Goal: Task Accomplishment & Management: Use online tool/utility

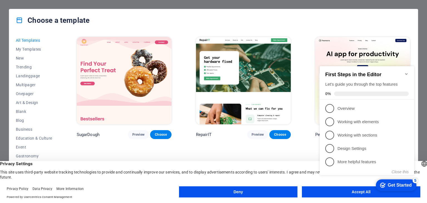
click at [406, 72] on icon "Minimize checklist" at bounding box center [406, 74] width 4 height 4
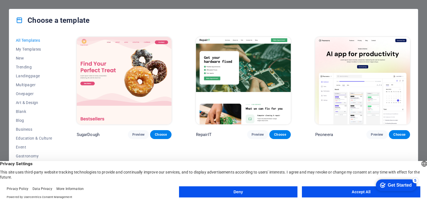
drag, startPoint x: 59, startPoint y: 73, endPoint x: 54, endPoint y: 144, distance: 71.9
click at [54, 144] on div "All Templates My Templates New Trending Landingpage Multipager Onepager Art & D…" at bounding box center [37, 111] width 43 height 151
click at [29, 130] on span "Business" at bounding box center [34, 129] width 36 height 4
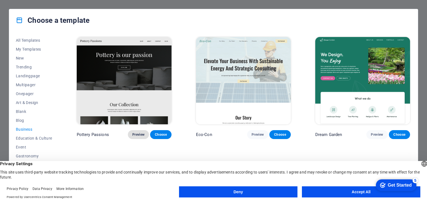
click at [138, 134] on span "Preview" at bounding box center [138, 134] width 12 height 4
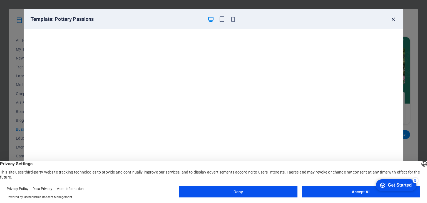
click at [393, 17] on icon "button" at bounding box center [393, 19] width 6 height 6
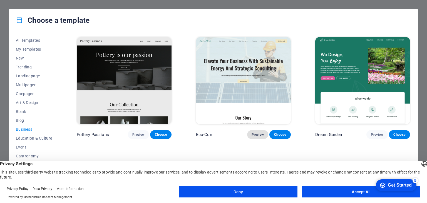
click at [254, 135] on span "Preview" at bounding box center [258, 134] width 12 height 4
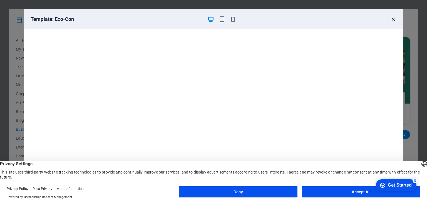
click at [394, 19] on icon "button" at bounding box center [393, 19] width 6 height 6
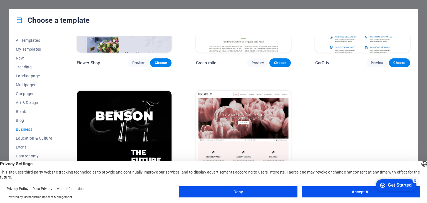
scroll to position [201, 0]
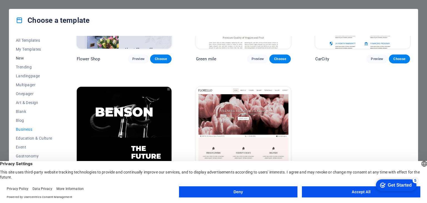
click at [31, 57] on span "New" at bounding box center [34, 58] width 36 height 4
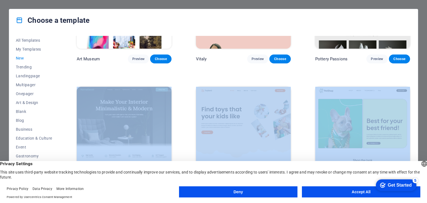
drag, startPoint x: 411, startPoint y: 90, endPoint x: 412, endPoint y: 51, distance: 38.9
click at [412, 51] on div "All Templates My Templates New Trending Landingpage Multipager Onepager Art & D…" at bounding box center [213, 112] width 409 height 162
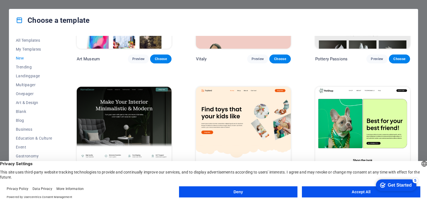
click at [402, 68] on div "SugarDough Preview Choose RepairIT Preview Choose Peoneera Preview Choose Art M…" at bounding box center [243, 200] width 335 height 730
click at [330, 191] on button "Accept All" at bounding box center [361, 191] width 118 height 11
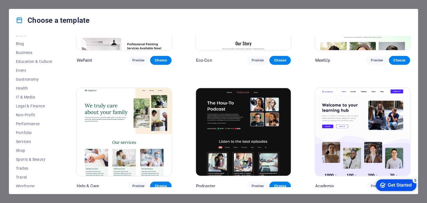
scroll to position [80, 0]
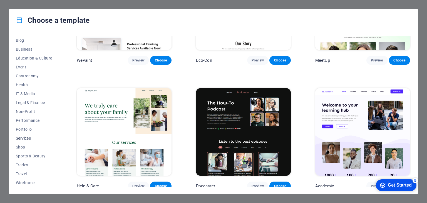
click at [34, 137] on span "Services" at bounding box center [34, 138] width 36 height 4
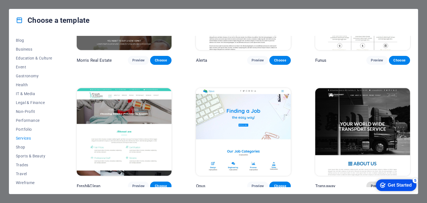
click at [371, 184] on span "Preview" at bounding box center [377, 186] width 12 height 4
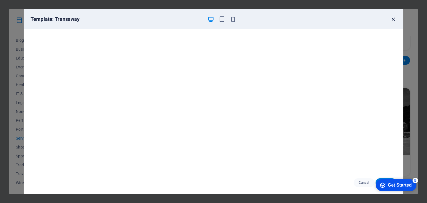
click at [393, 18] on icon "button" at bounding box center [393, 19] width 6 height 6
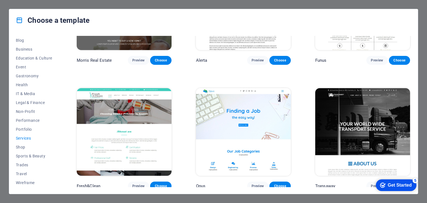
scroll to position [701, 0]
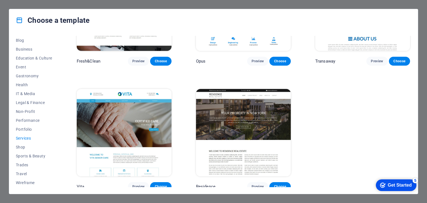
drag, startPoint x: 410, startPoint y: 144, endPoint x: 42, endPoint y: 3, distance: 393.9
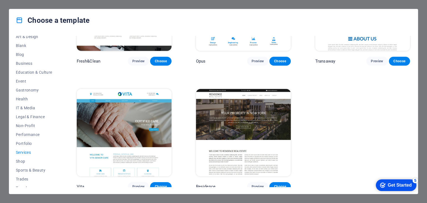
scroll to position [80, 0]
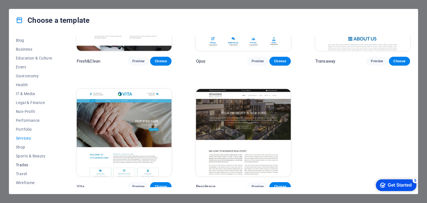
click at [26, 166] on span "Trades" at bounding box center [34, 165] width 36 height 4
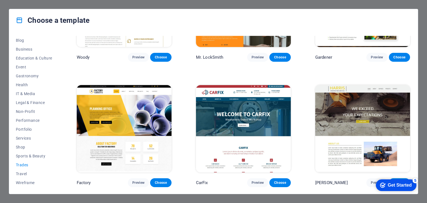
scroll to position [0, 0]
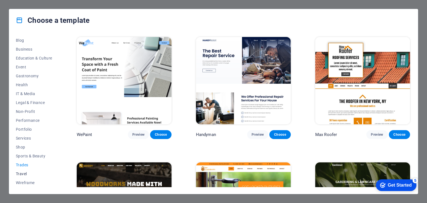
click at [21, 174] on span "Travel" at bounding box center [34, 173] width 36 height 4
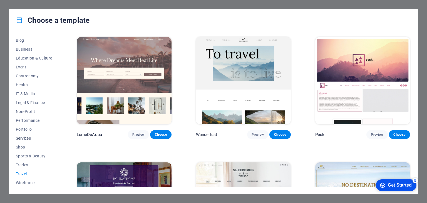
click at [28, 135] on button "Services" at bounding box center [34, 138] width 36 height 9
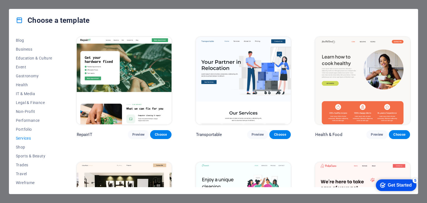
click at [410, 54] on div "All Templates My Templates New Trending Landingpage Multipager Onepager Art & D…" at bounding box center [213, 112] width 409 height 162
click at [24, 48] on span "Business" at bounding box center [34, 49] width 36 height 4
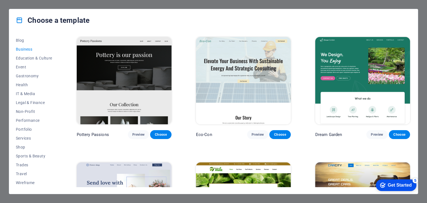
drag, startPoint x: 412, startPoint y: 47, endPoint x: 410, endPoint y: 70, distance: 23.2
click at [410, 70] on div "All Templates My Templates New Trending Landingpage Multipager Onepager Art & D…" at bounding box center [213, 112] width 409 height 162
click at [22, 109] on span "Non-Profit" at bounding box center [34, 111] width 36 height 4
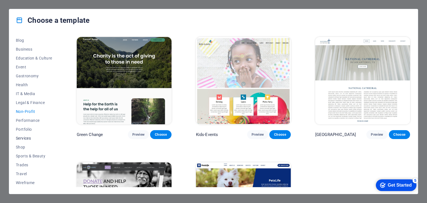
click at [24, 138] on span "Services" at bounding box center [34, 138] width 36 height 4
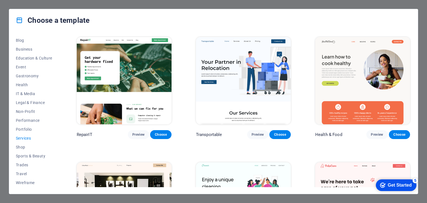
click at [410, 50] on div "Health & Food Preview Choose" at bounding box center [362, 87] width 97 height 103
drag, startPoint x: 410, startPoint y: 50, endPoint x: 409, endPoint y: 42, distance: 8.7
click at [409, 42] on div "Health & Food Preview Choose" at bounding box center [362, 87] width 97 height 103
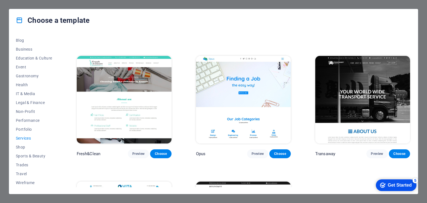
scroll to position [607, 0]
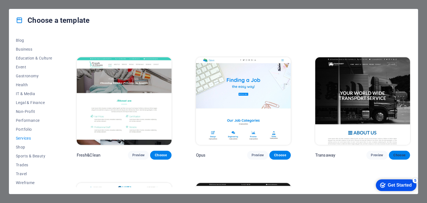
click at [394, 153] on span "Choose" at bounding box center [399, 155] width 12 height 4
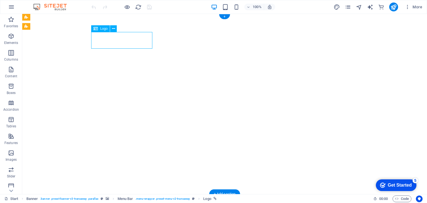
select select "px"
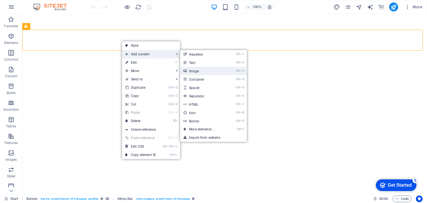
click at [202, 71] on link "Ctrl 3 Image" at bounding box center [203, 71] width 46 height 8
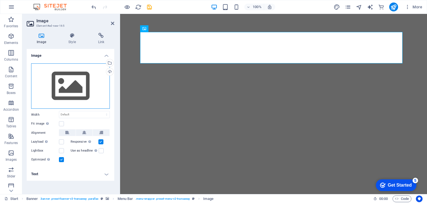
click at [59, 79] on div "Drag files here, click to choose files or select files from Files or our free s…" at bounding box center [70, 86] width 79 height 46
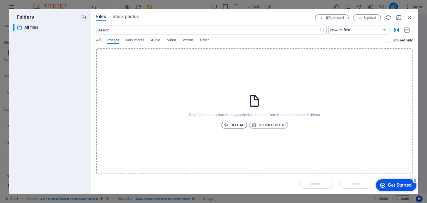
click at [235, 124] on span "Upload" at bounding box center [233, 125] width 21 height 7
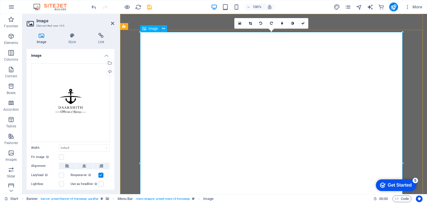
drag, startPoint x: 522, startPoint y: 46, endPoint x: 318, endPoint y: 99, distance: 210.9
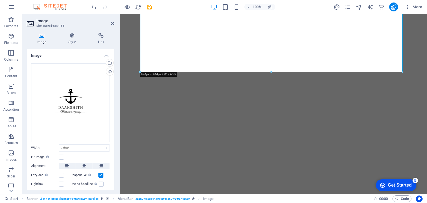
scroll to position [200, 0]
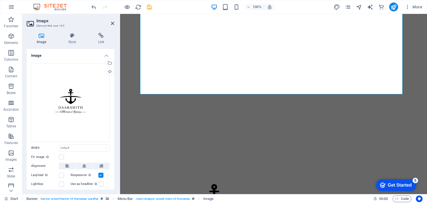
drag, startPoint x: 403, startPoint y: 94, endPoint x: 283, endPoint y: 17, distance: 142.1
type input "766"
select select "px"
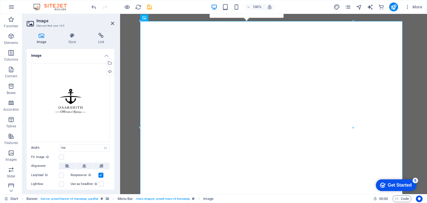
scroll to position [75, 0]
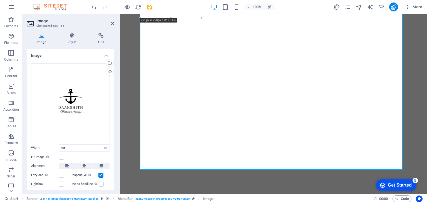
drag, startPoint x: 354, startPoint y: 169, endPoint x: 202, endPoint y: -8, distance: 232.9
type input "220"
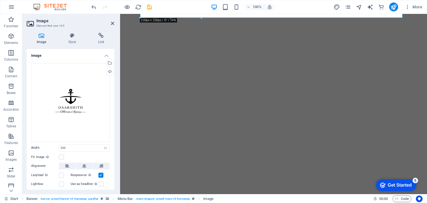
scroll to position [0, 0]
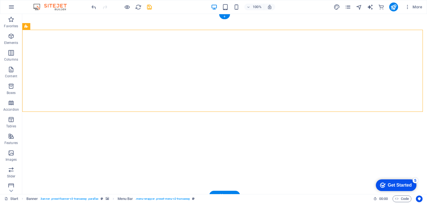
drag, startPoint x: 305, startPoint y: 55, endPoint x: 349, endPoint y: 66, distance: 44.6
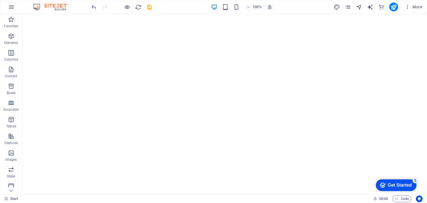
drag, startPoint x: 426, startPoint y: 26, endPoint x: 449, endPoint y: 20, distance: 23.5
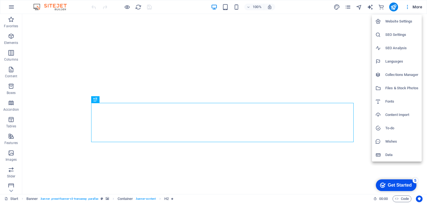
drag, startPoint x: 426, startPoint y: 28, endPoint x: 426, endPoint y: 79, distance: 50.6
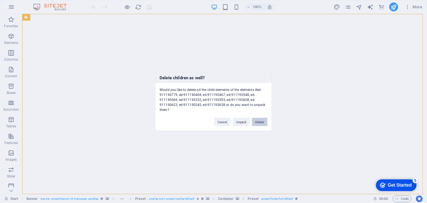
click at [263, 124] on button "Delete" at bounding box center [260, 122] width 16 height 8
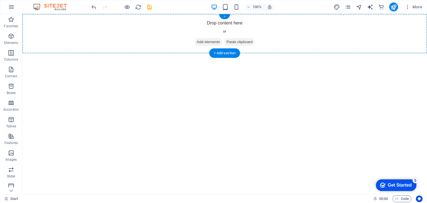
click at [225, 19] on div "+" at bounding box center [224, 16] width 11 height 5
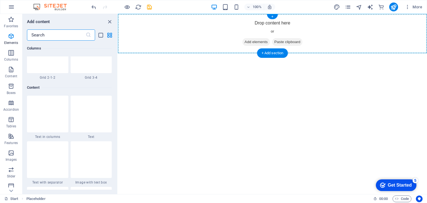
scroll to position [972, 0]
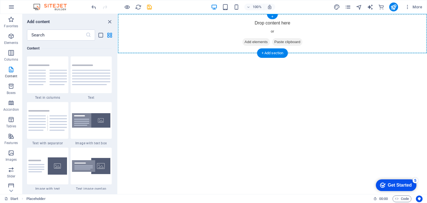
click at [250, 43] on span "Add elements" at bounding box center [256, 42] width 28 height 8
click at [296, 40] on span "Paste clipboard" at bounding box center [287, 42] width 31 height 8
click at [58, 163] on div at bounding box center [47, 166] width 41 height 37
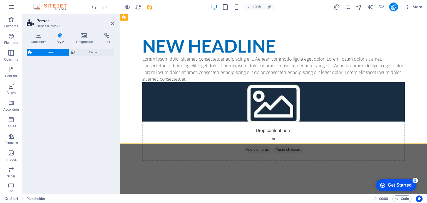
select select "rem"
select select "px"
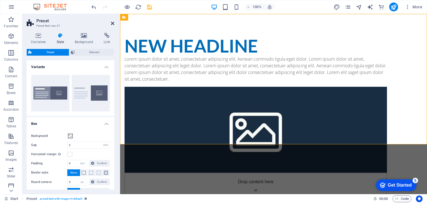
click at [113, 24] on icon at bounding box center [112, 23] width 3 height 4
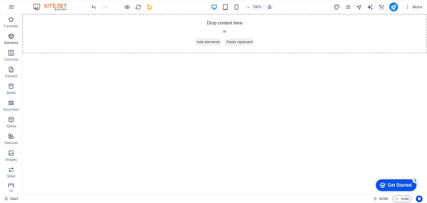
click at [13, 39] on icon "button" at bounding box center [11, 36] width 7 height 7
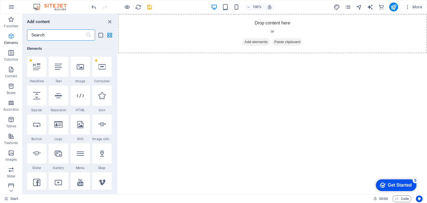
scroll to position [59, 0]
click at [84, 64] on div at bounding box center [80, 67] width 19 height 20
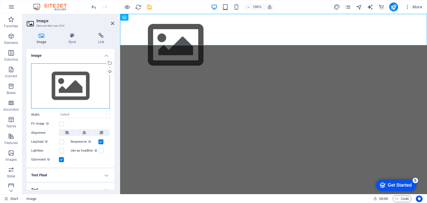
click at [74, 78] on div "Drag files here, click to choose files or select files from Files or our free s…" at bounding box center [70, 86] width 79 height 46
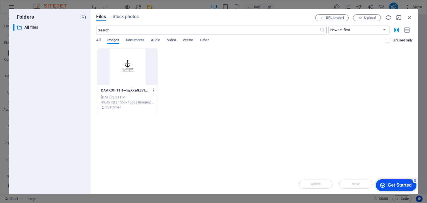
click at [119, 69] on div at bounding box center [127, 67] width 59 height 36
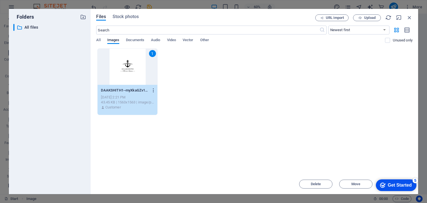
click at [153, 91] on icon "button" at bounding box center [153, 90] width 5 height 5
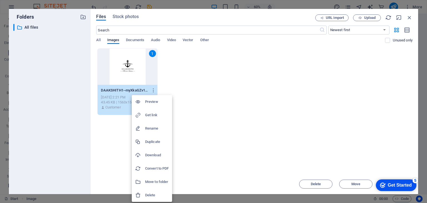
click at [154, 196] on h6 "Delete" at bounding box center [157, 195] width 24 height 7
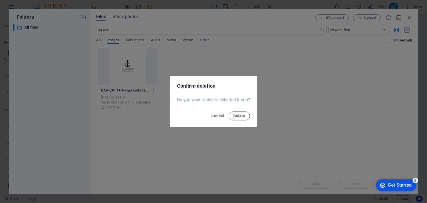
click at [235, 116] on span "Delete" at bounding box center [239, 116] width 12 height 4
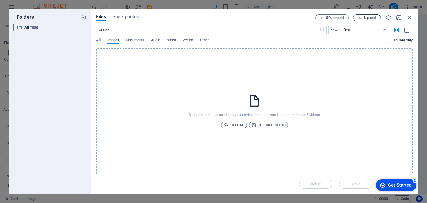
click at [366, 17] on span "Upload" at bounding box center [369, 17] width 11 height 3
click at [405, 189] on div "checkmark Get Started 5" at bounding box center [396, 185] width 41 height 12
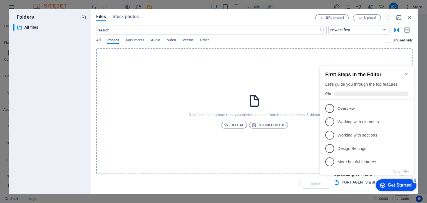
click at [409, 13] on div "Files Stock photos URL import Upload ​ Newest first Oldest first Name (A-Z) Nam…" at bounding box center [254, 101] width 327 height 185
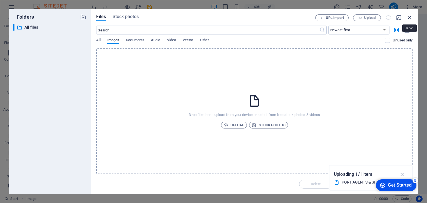
click at [409, 18] on icon "button" at bounding box center [409, 17] width 6 height 6
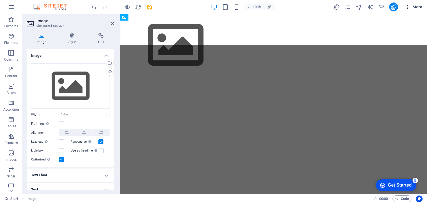
click at [410, 9] on icon "button" at bounding box center [408, 7] width 6 height 6
